Goal: Navigation & Orientation: Find specific page/section

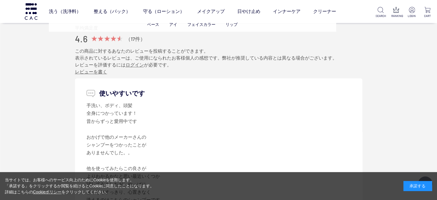
scroll to position [809, 0]
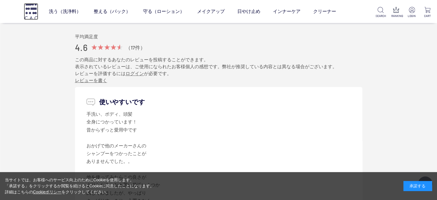
click at [30, 14] on img at bounding box center [31, 11] width 14 height 16
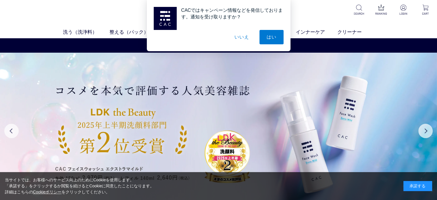
click at [240, 41] on button "いいえ" at bounding box center [241, 37] width 29 height 14
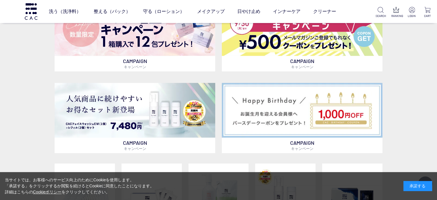
scroll to position [230, 0]
